Goal: Information Seeking & Learning: Find specific fact

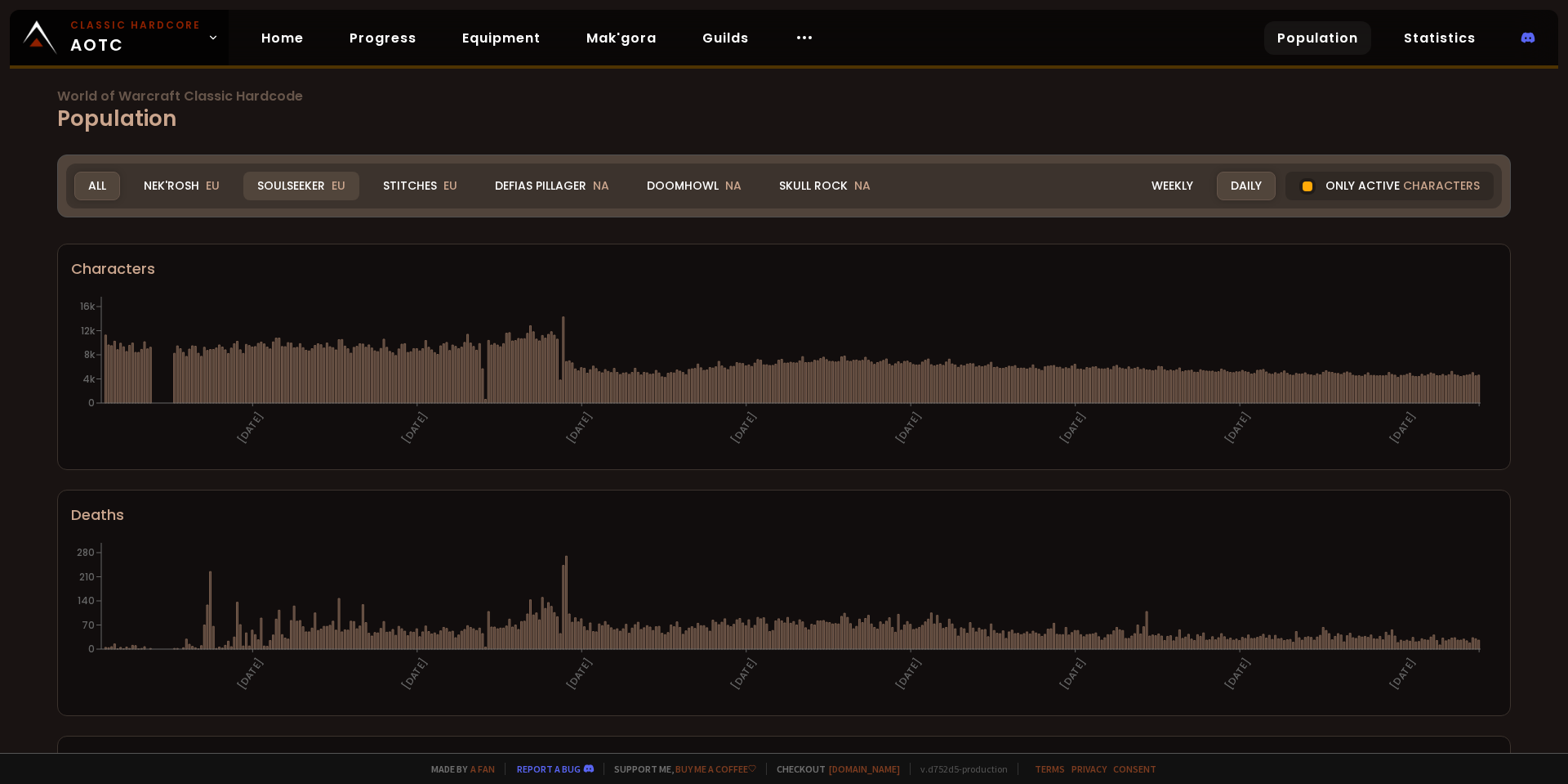
click at [295, 190] on div "Soulseeker EU" at bounding box center [301, 186] width 116 height 29
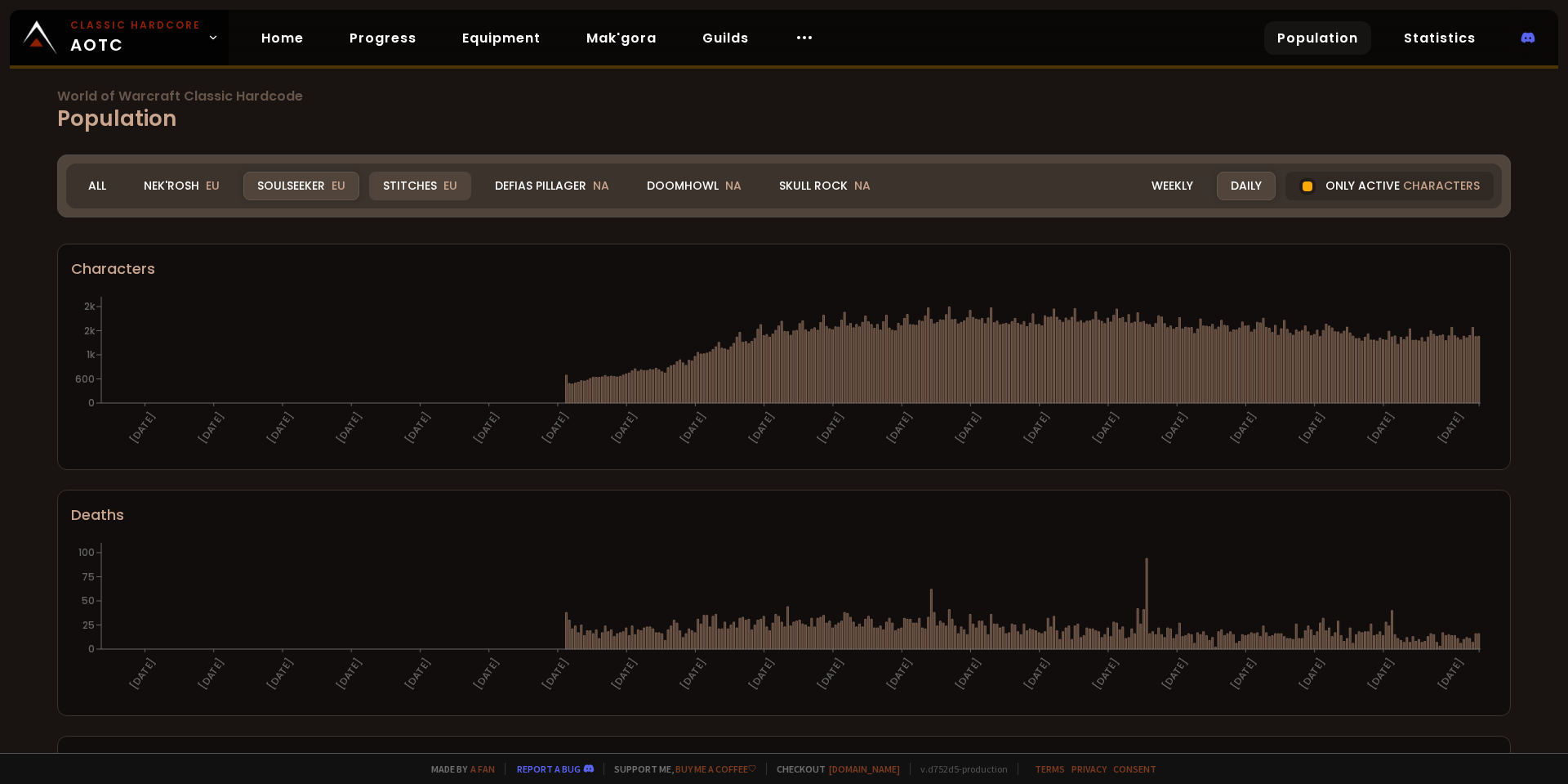
click at [427, 189] on div "Stitches EU" at bounding box center [419, 186] width 102 height 29
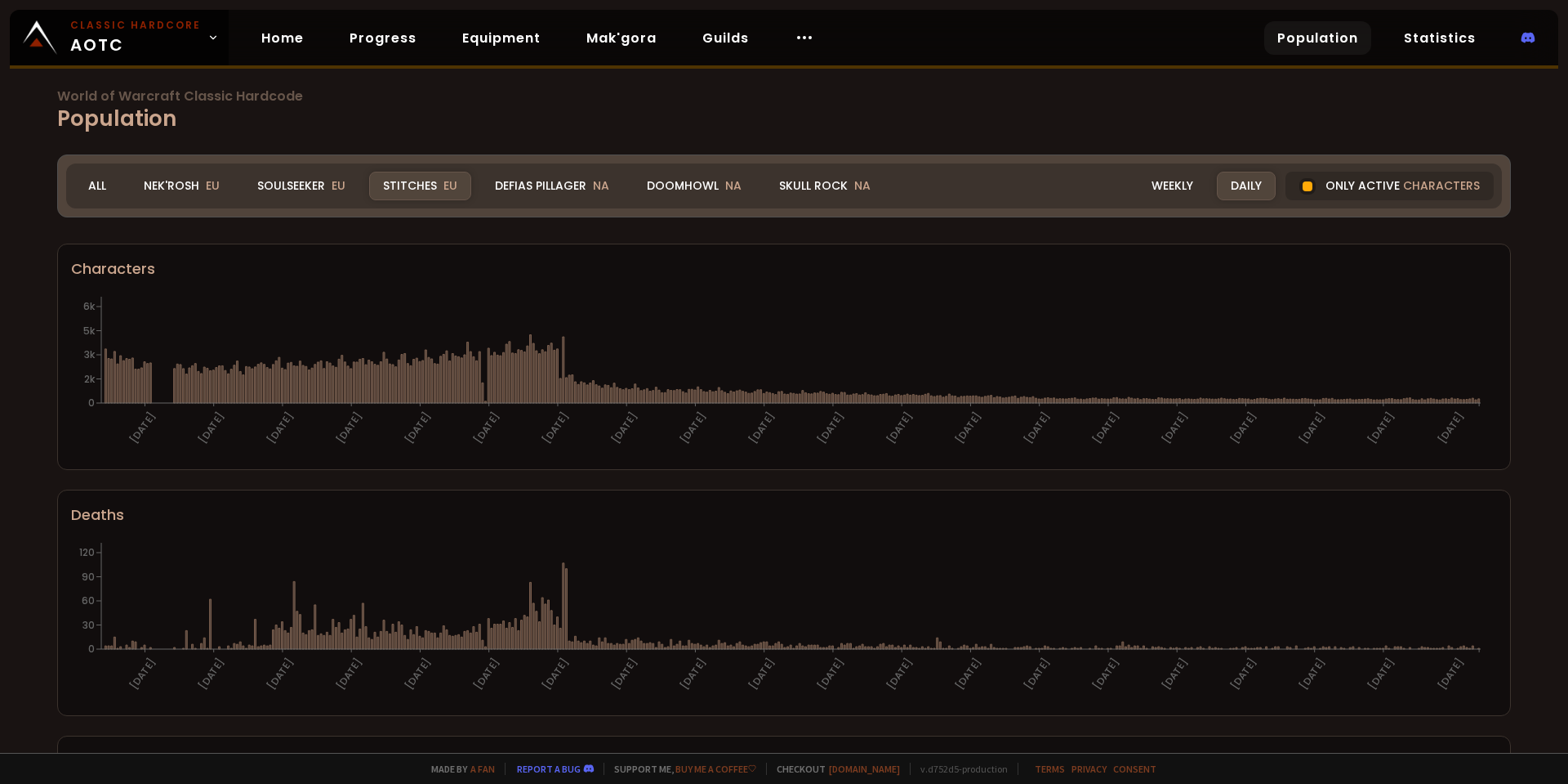
click at [139, 167] on div "Realm Stitches All Nek'Rosh EU Soulseeker EU Stitches EU Defias Pillager NA Doo…" at bounding box center [784, 186] width 1435 height 45
click at [145, 182] on div "Nek'Rosh EU" at bounding box center [181, 186] width 104 height 29
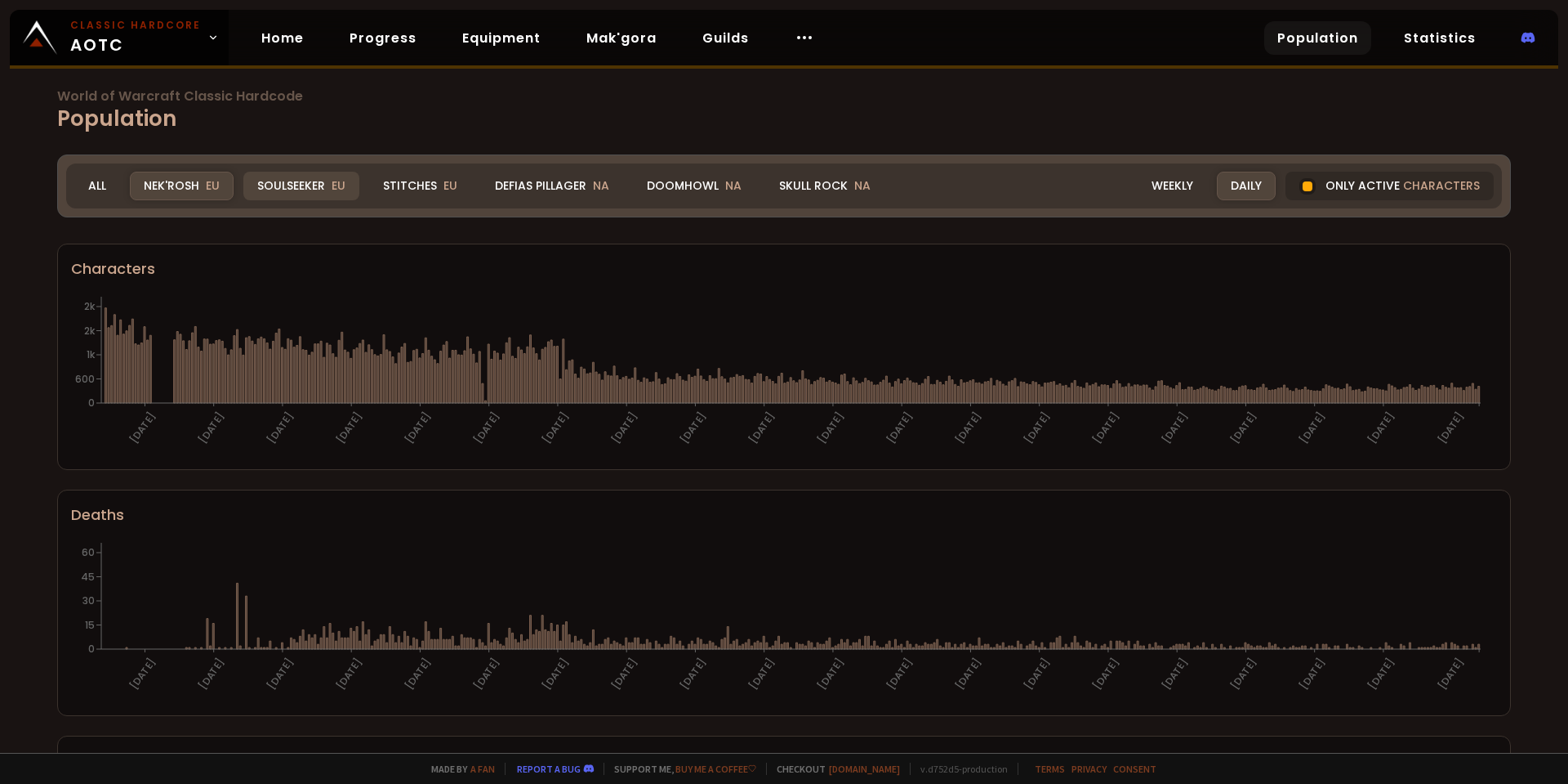
click at [277, 178] on div "Soulseeker EU" at bounding box center [301, 186] width 116 height 29
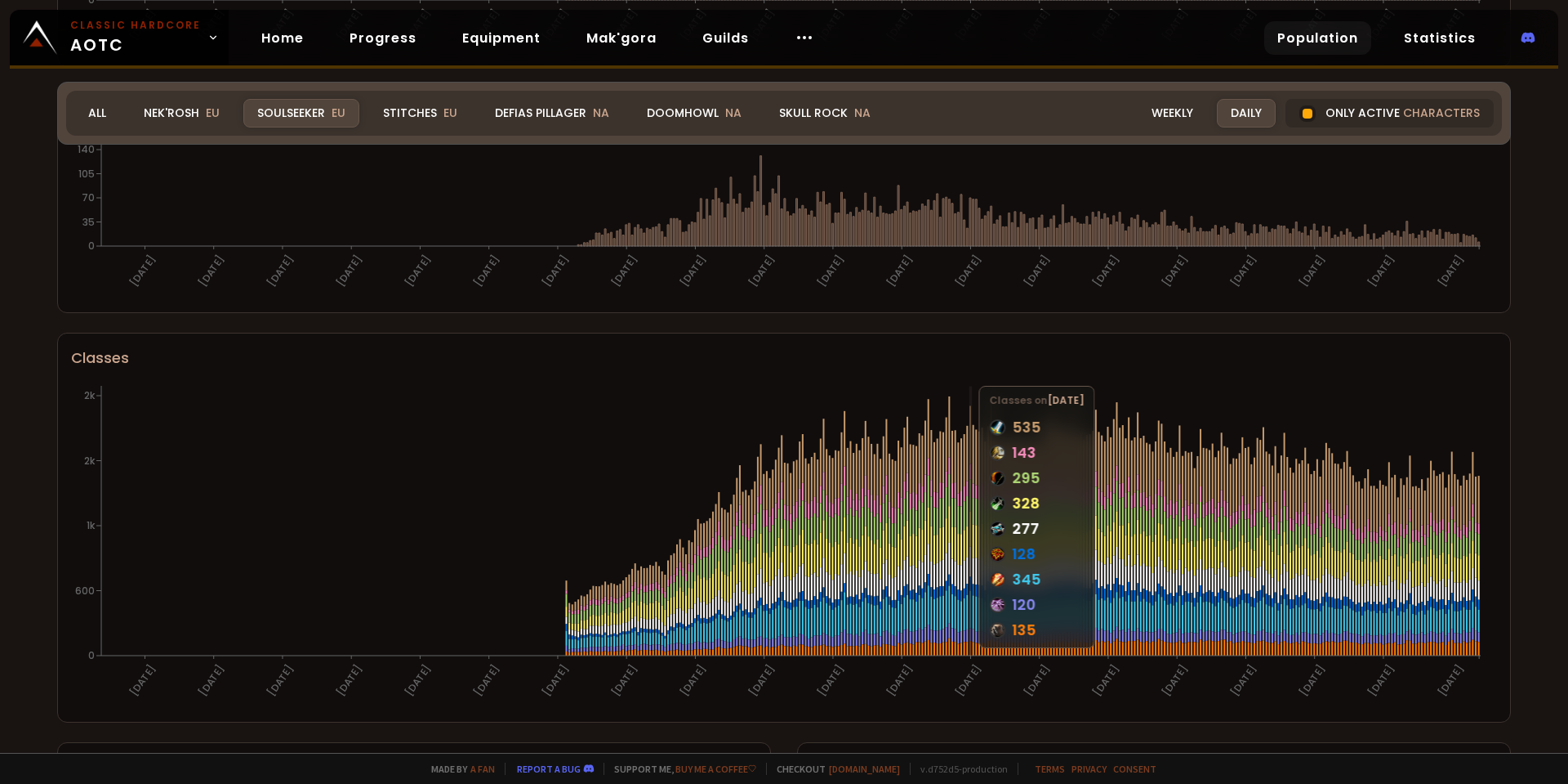
scroll to position [654, 0]
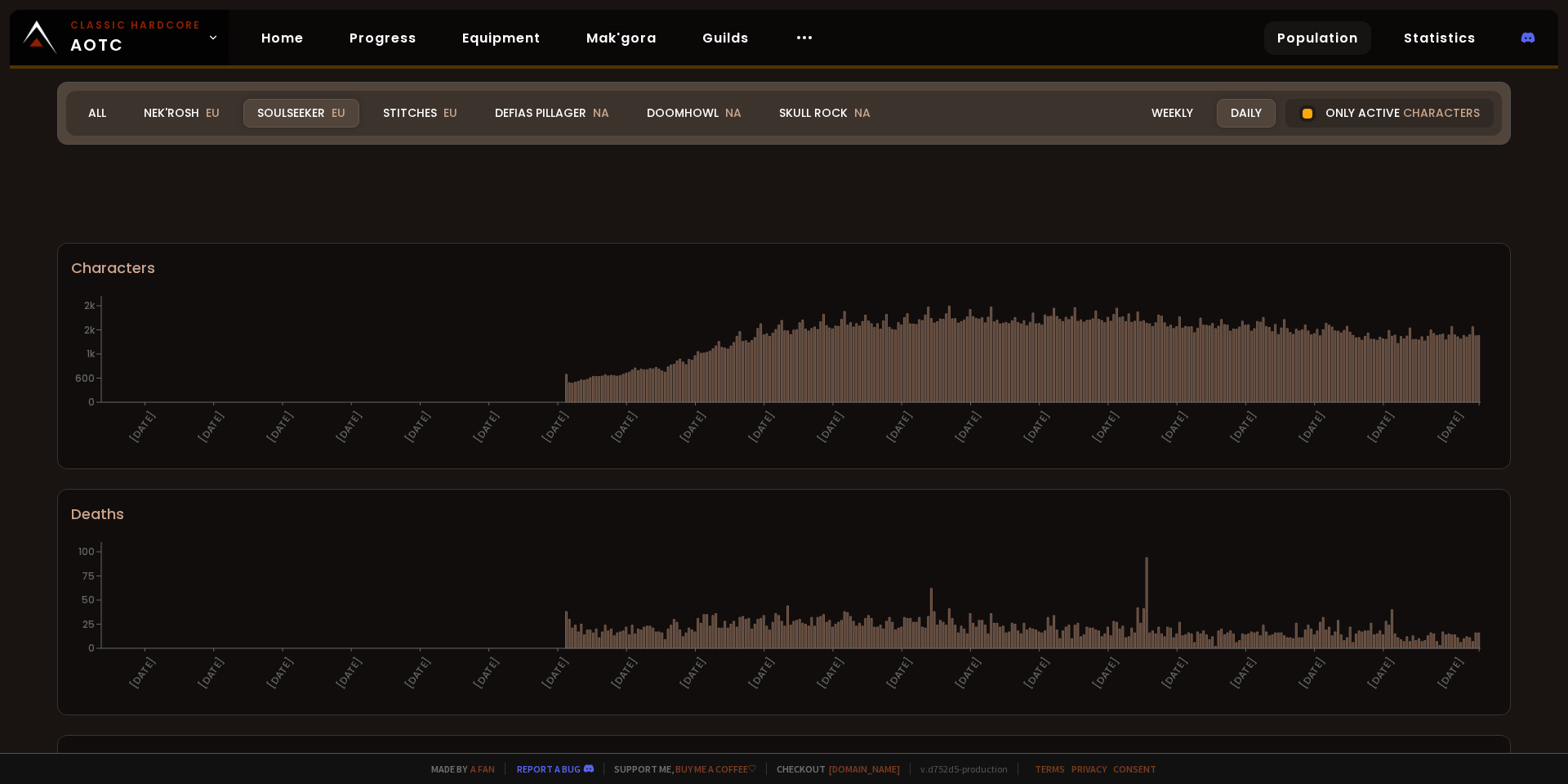
scroll to position [654, 0]
